Goal: Information Seeking & Learning: Understand process/instructions

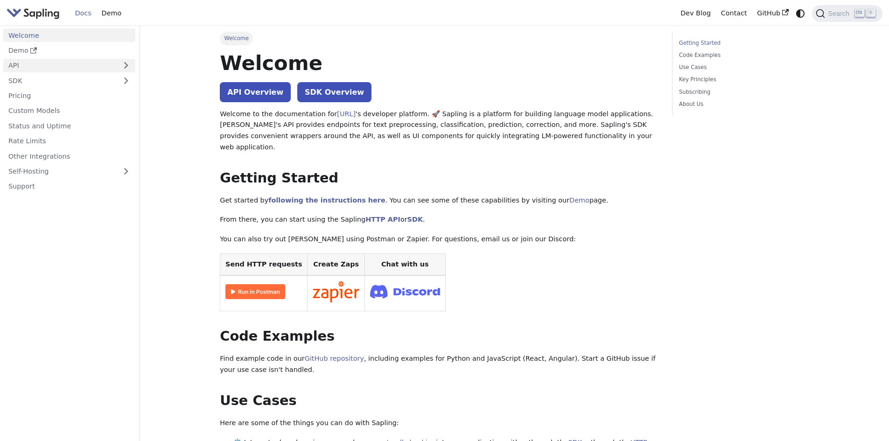
click at [26, 69] on link "API" at bounding box center [59, 66] width 113 height 14
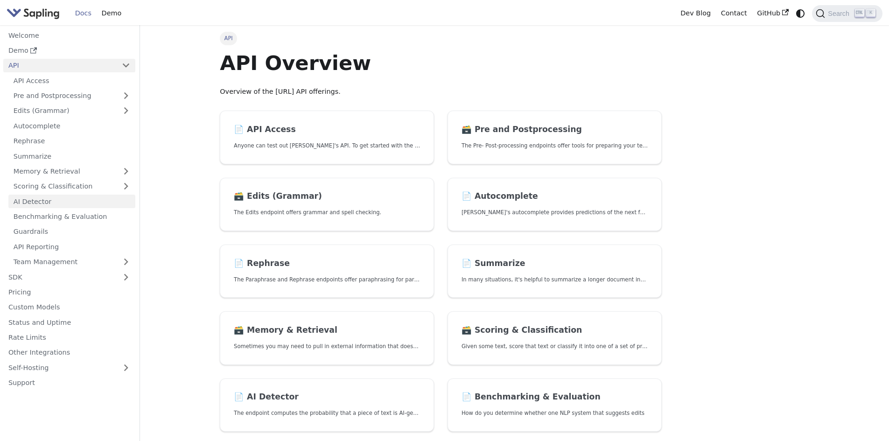
click at [67, 204] on link "AI Detector" at bounding box center [71, 202] width 127 height 14
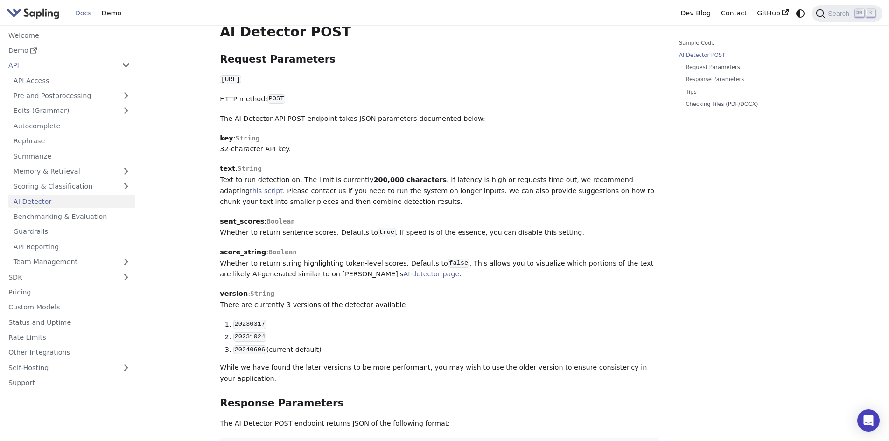
scroll to position [466, 0]
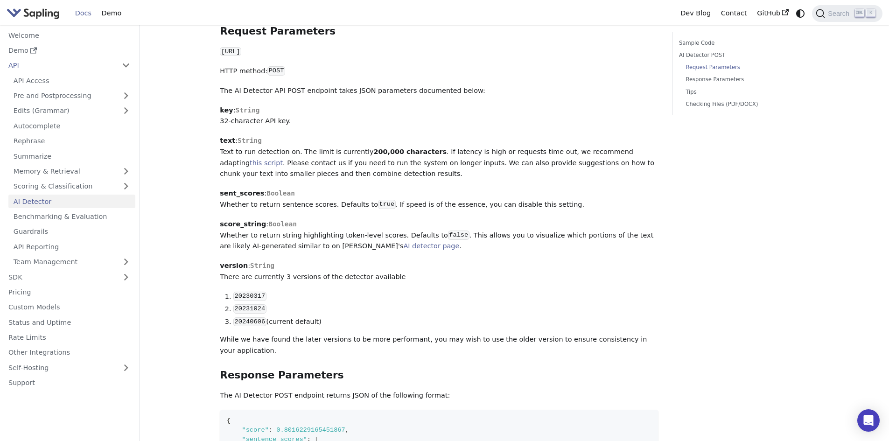
click at [248, 304] on code "20231024" at bounding box center [249, 308] width 33 height 9
copy code "20231024"
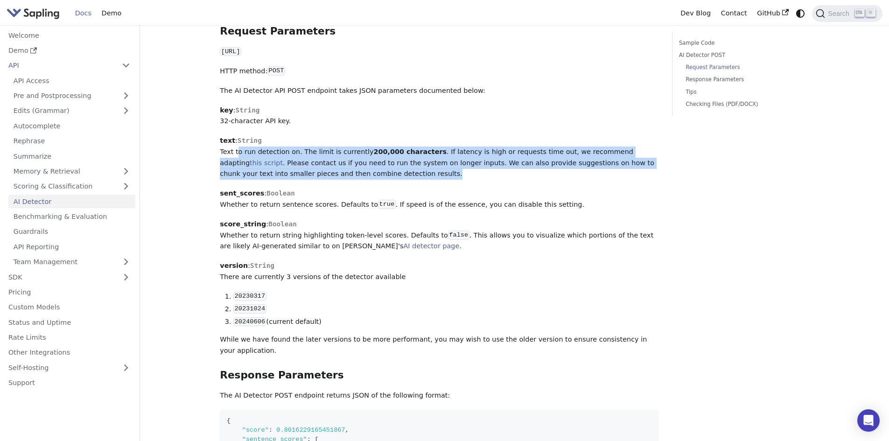
drag, startPoint x: 281, startPoint y: 150, endPoint x: 234, endPoint y: 133, distance: 50.6
click at [234, 135] on p "text : String Text to run detection on. The limit is currently 200,000 characte…" at bounding box center [439, 157] width 438 height 44
